Goal: Contribute content: Contribute content

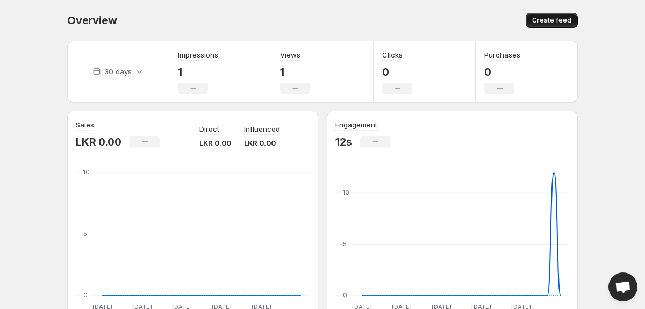
click at [567, 16] on button "Create feed" at bounding box center [552, 20] width 52 height 15
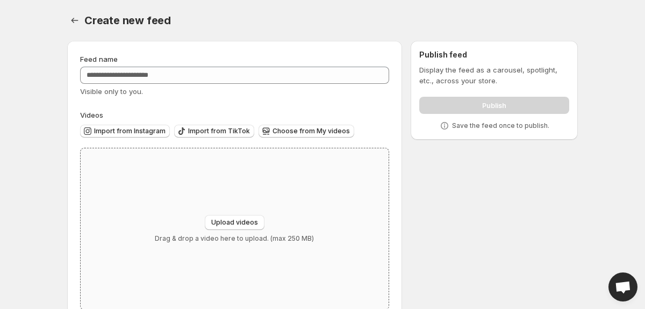
scroll to position [27, 0]
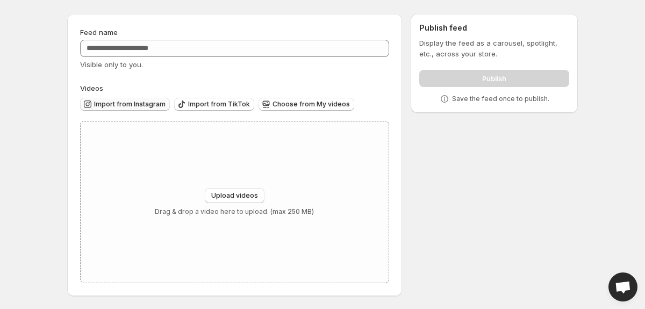
click at [149, 104] on span "Import from Instagram" at bounding box center [130, 104] width 72 height 9
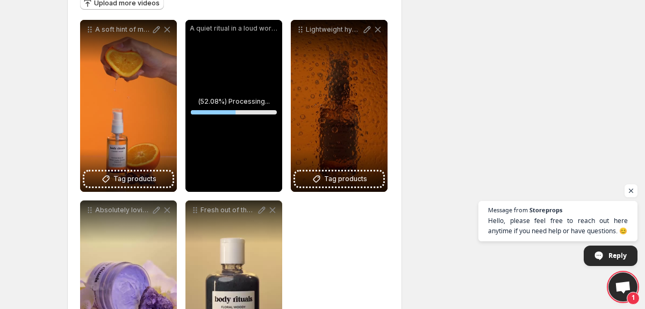
scroll to position [127, 0]
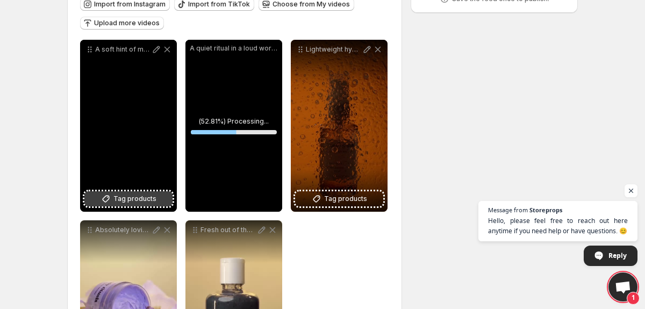
click at [143, 199] on span "Tag products" at bounding box center [134, 199] width 43 height 11
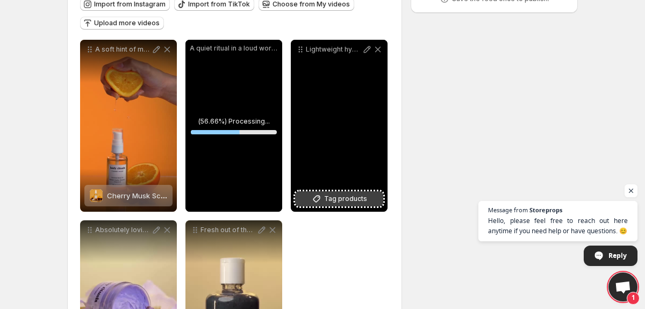
click at [335, 203] on span "Tag products" at bounding box center [345, 199] width 43 height 11
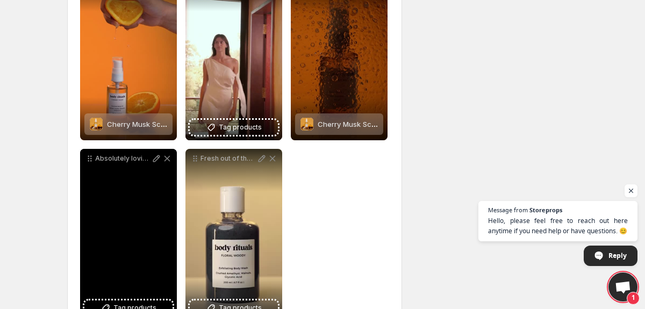
scroll to position [202, 0]
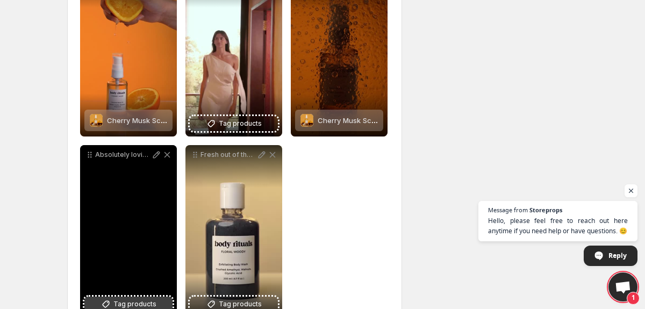
click at [123, 299] on span "Tag products" at bounding box center [134, 304] width 43 height 11
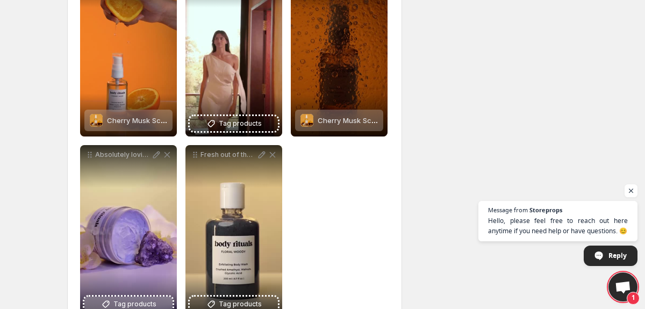
scroll to position [236, 0]
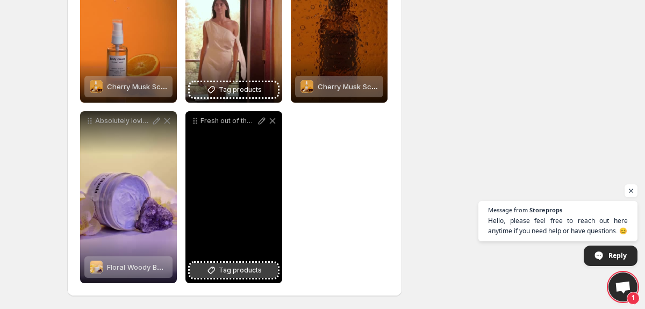
click at [247, 273] on span "Tag products" at bounding box center [240, 270] width 43 height 11
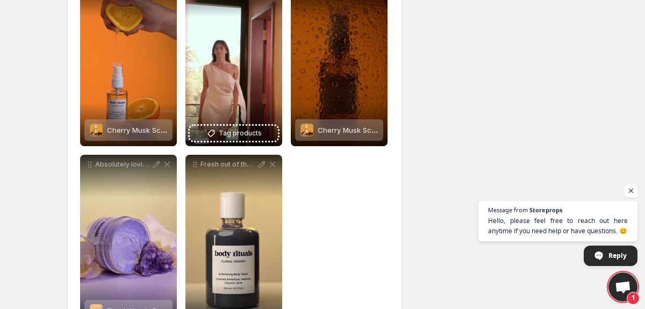
scroll to position [176, 0]
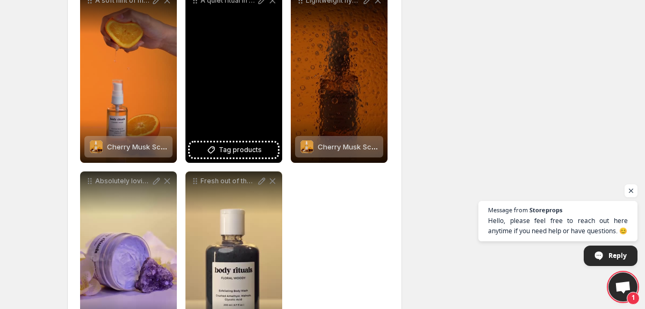
click at [256, 158] on div "A quiet ritual in a loud world An energy-balancing Body Butter infused with Ame…" at bounding box center [234, 77] width 97 height 172
click at [246, 150] on span "Tag products" at bounding box center [240, 150] width 43 height 11
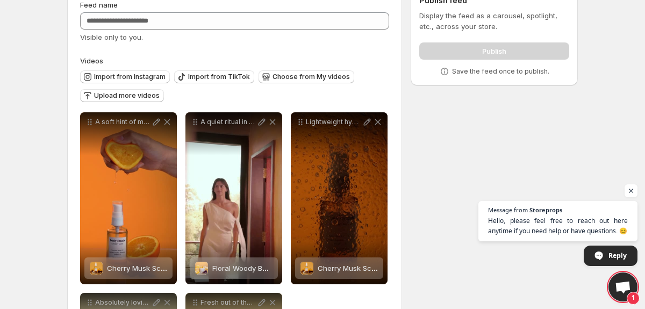
scroll to position [0, 0]
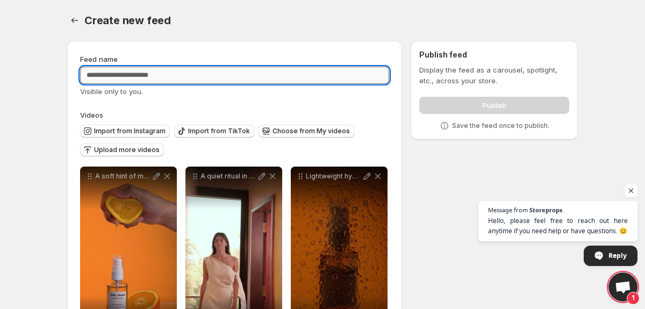
click at [213, 75] on input "Feed name" at bounding box center [234, 75] width 309 height 17
click at [192, 76] on input "Feed name" at bounding box center [234, 75] width 309 height 17
type input "*********"
click at [307, 29] on div "Create new feed. This page is ready Create new feed" at bounding box center [322, 20] width 511 height 41
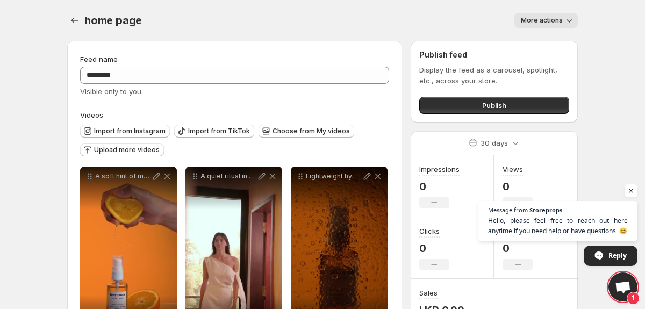
click at [66, 19] on div "**********" at bounding box center [322, 272] width 537 height 545
click at [448, 99] on button "Publish" at bounding box center [495, 105] width 150 height 17
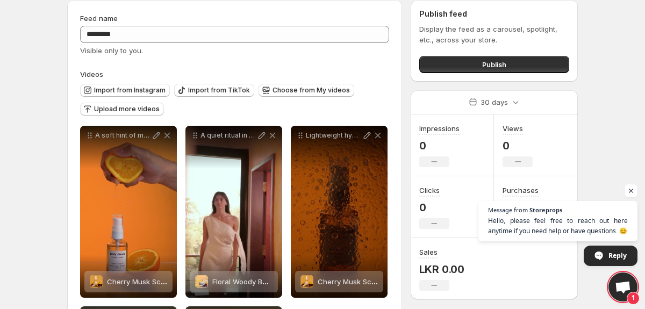
scroll to position [49, 0]
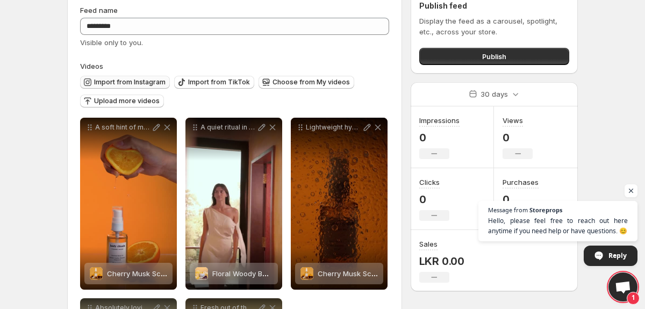
click at [139, 85] on span "Import from Instagram" at bounding box center [130, 82] width 72 height 9
click at [486, 52] on span "Publish" at bounding box center [495, 56] width 24 height 11
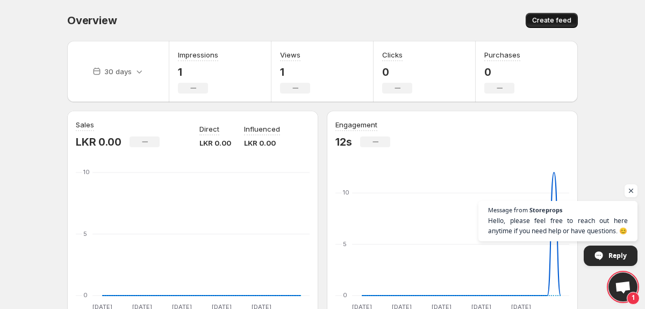
click at [543, 20] on span "Create feed" at bounding box center [552, 20] width 39 height 9
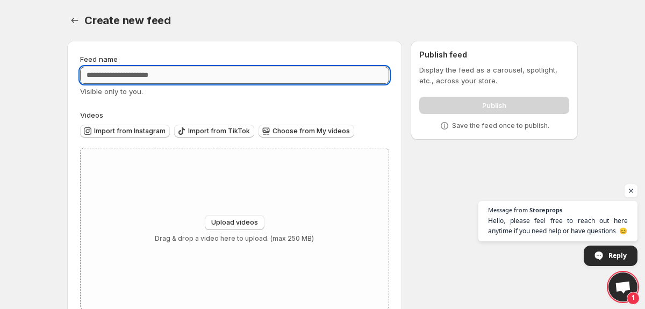
click at [126, 70] on input "Feed name" at bounding box center [234, 75] width 309 height 17
click at [138, 130] on span "Import from Instagram" at bounding box center [130, 131] width 72 height 9
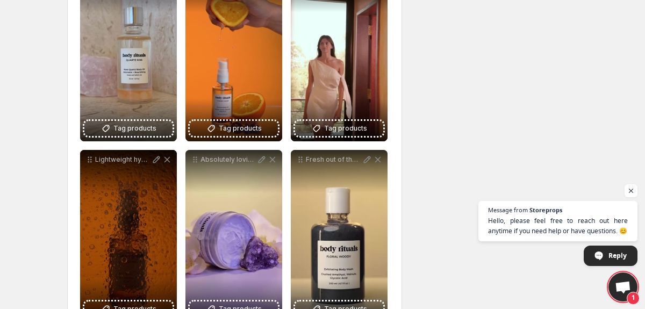
scroll to position [185, 0]
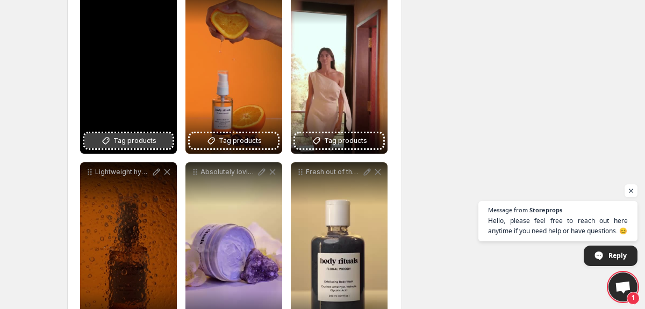
click at [127, 137] on span "Tag products" at bounding box center [134, 141] width 43 height 11
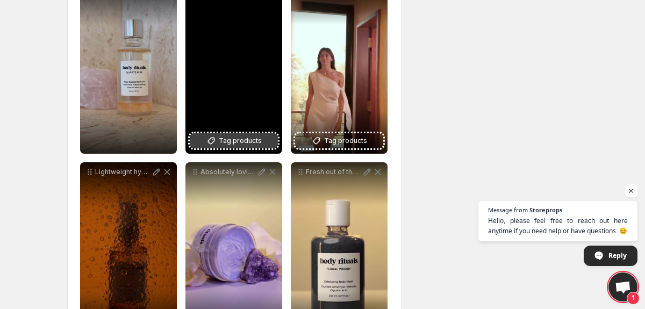
click at [235, 145] on span "Tag products" at bounding box center [240, 141] width 43 height 11
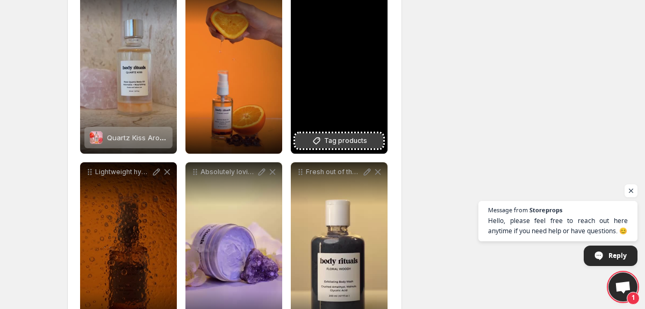
click at [334, 139] on span "Tag products" at bounding box center [345, 141] width 43 height 11
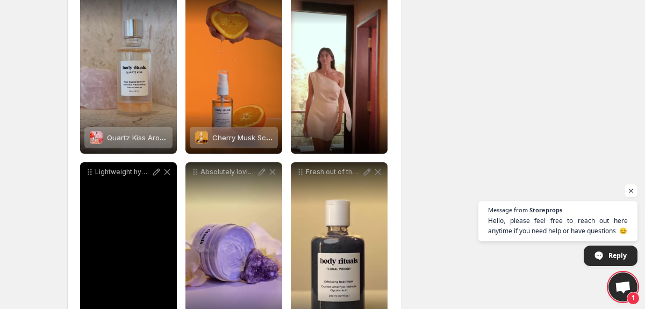
scroll to position [236, 0]
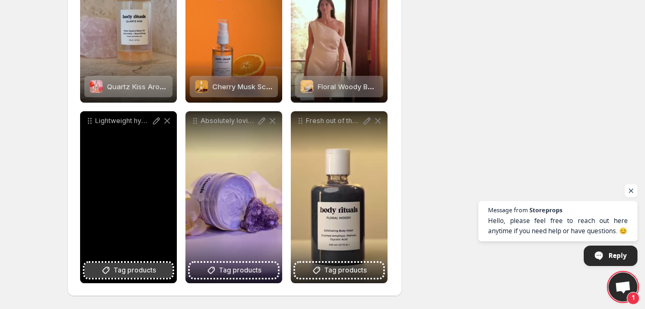
click at [125, 272] on span "Tag products" at bounding box center [134, 270] width 43 height 11
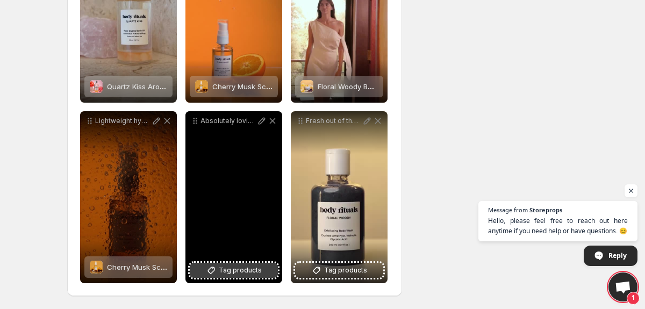
click at [247, 267] on span "Tag products" at bounding box center [240, 270] width 43 height 11
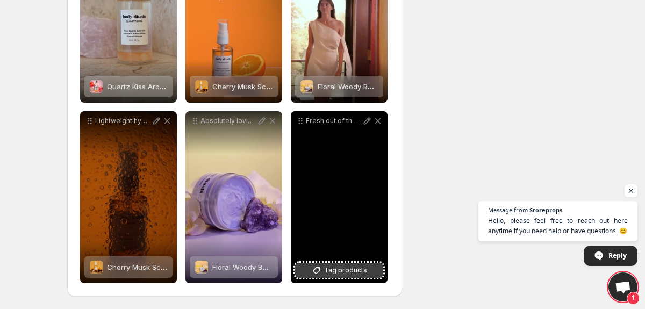
click at [335, 267] on span "Tag products" at bounding box center [345, 270] width 43 height 11
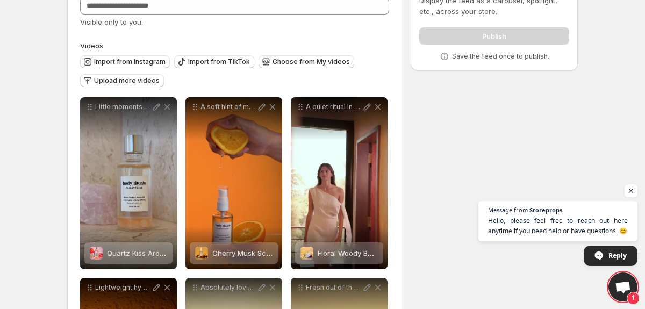
scroll to position [0, 0]
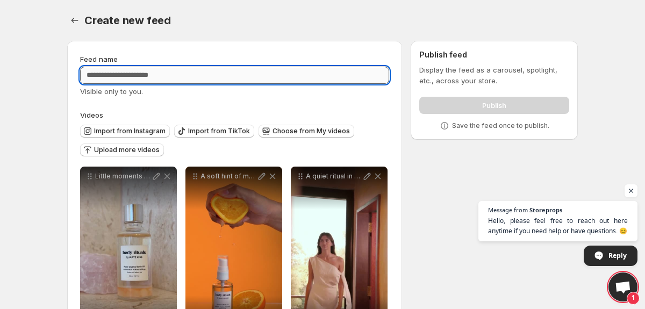
click at [212, 73] on input "Feed name" at bounding box center [234, 75] width 309 height 17
type input "*********"
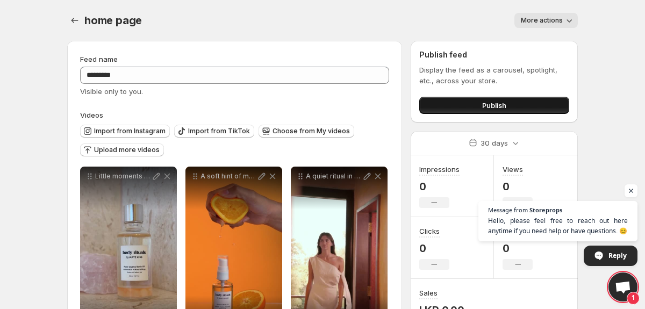
click at [462, 110] on button "Publish" at bounding box center [495, 105] width 150 height 17
